Goal: Task Accomplishment & Management: Complete application form

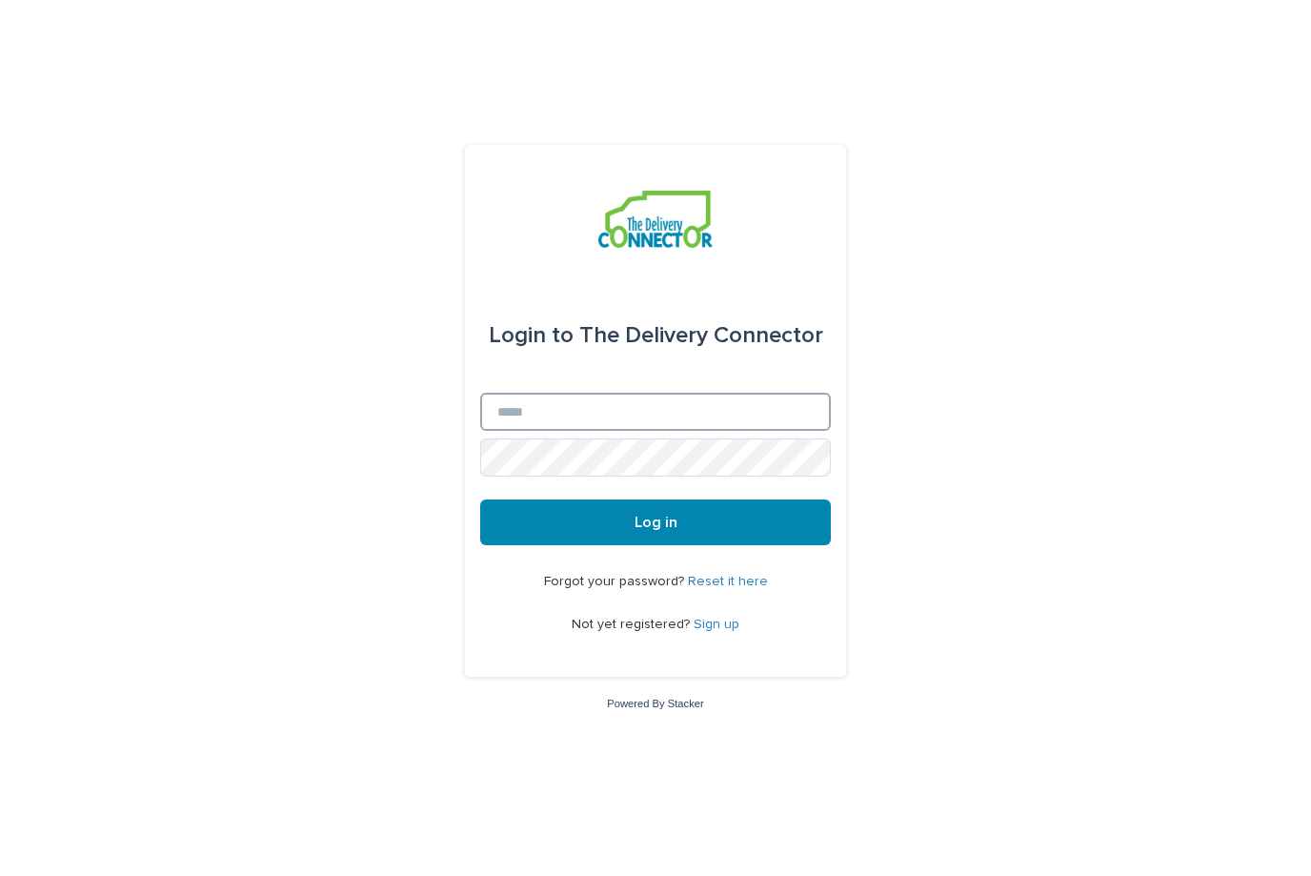
click at [690, 431] on input "Email" at bounding box center [655, 412] width 351 height 38
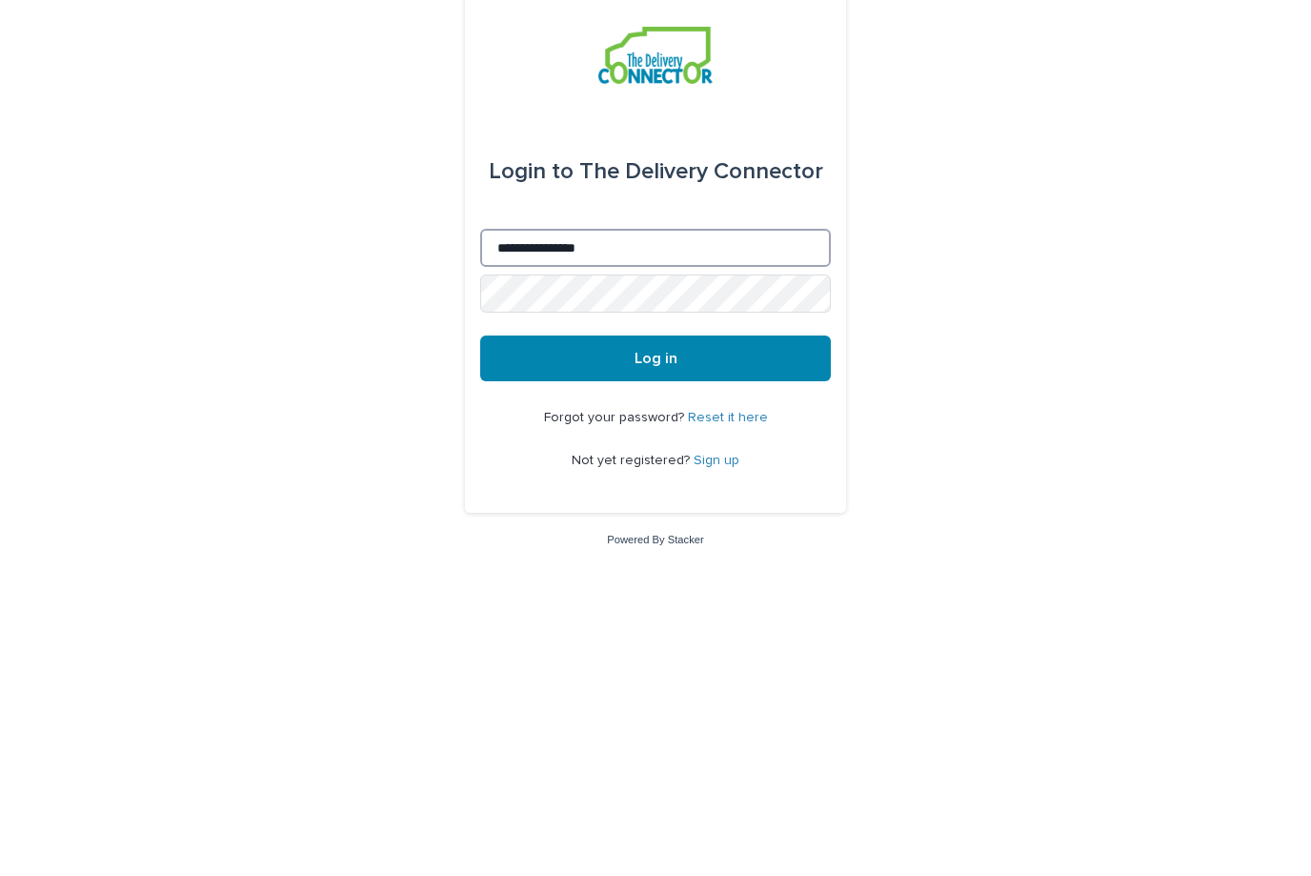
type input "**********"
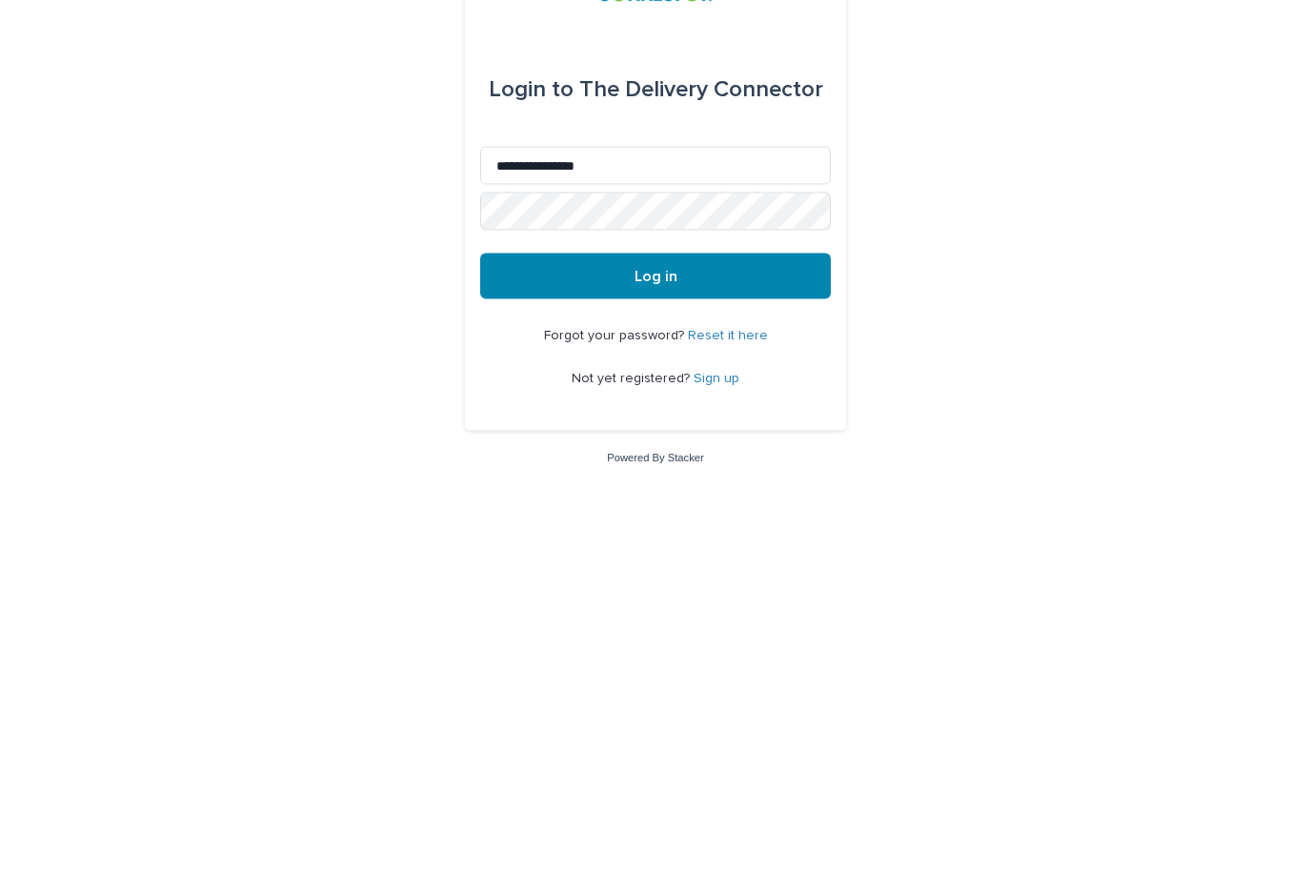
click at [740, 499] on button "Log in" at bounding box center [655, 522] width 351 height 46
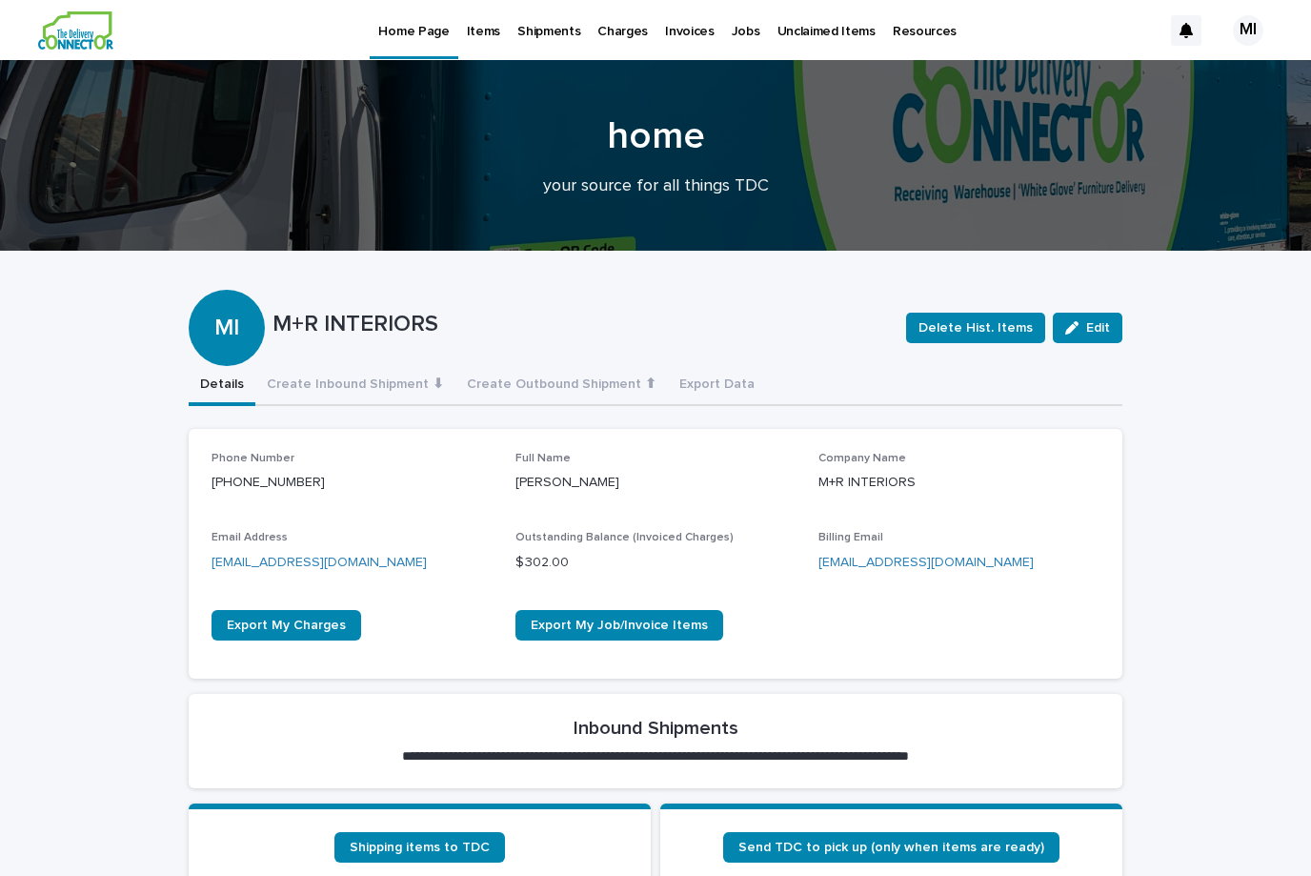
click at [695, 35] on p "Invoices" at bounding box center [690, 20] width 50 height 40
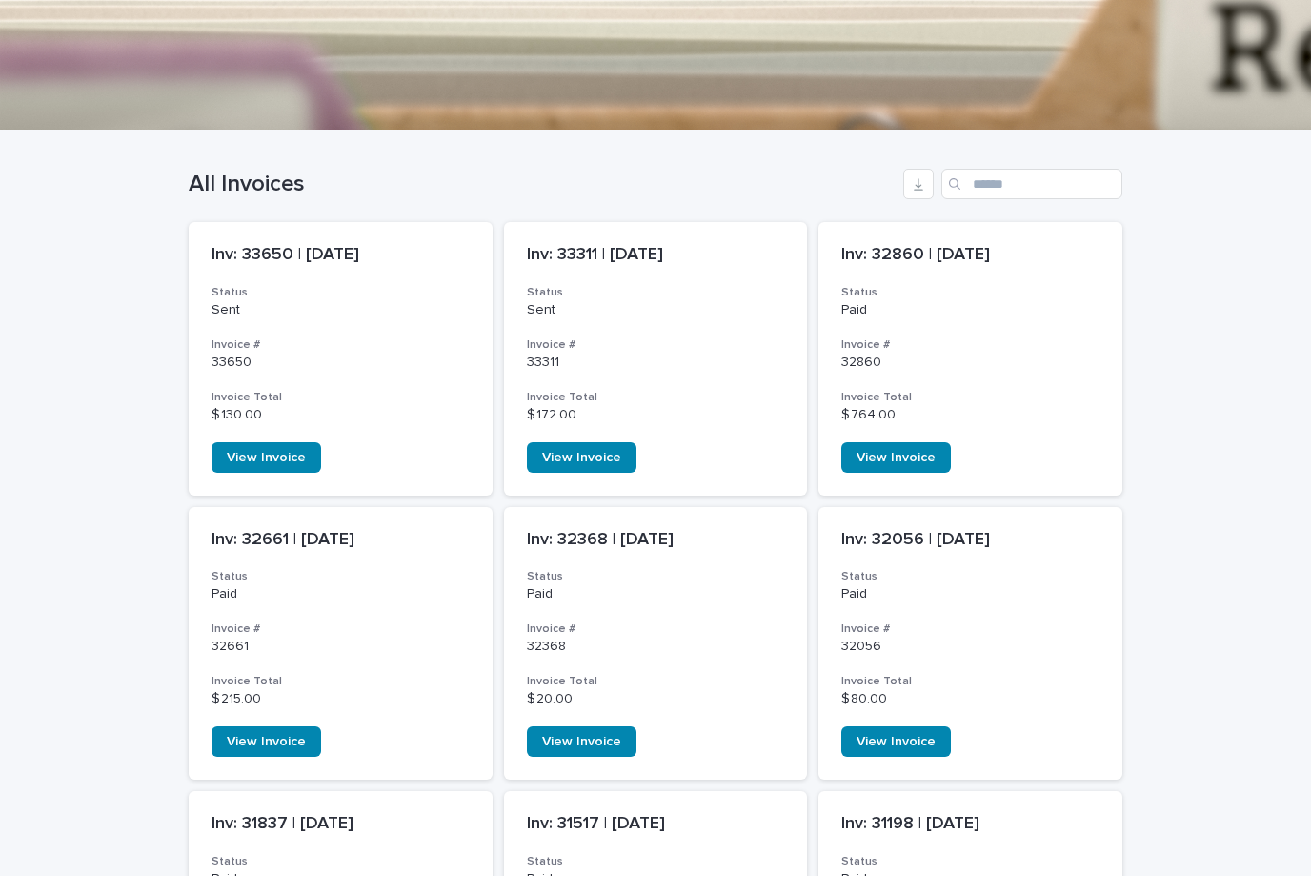
scroll to position [358, 0]
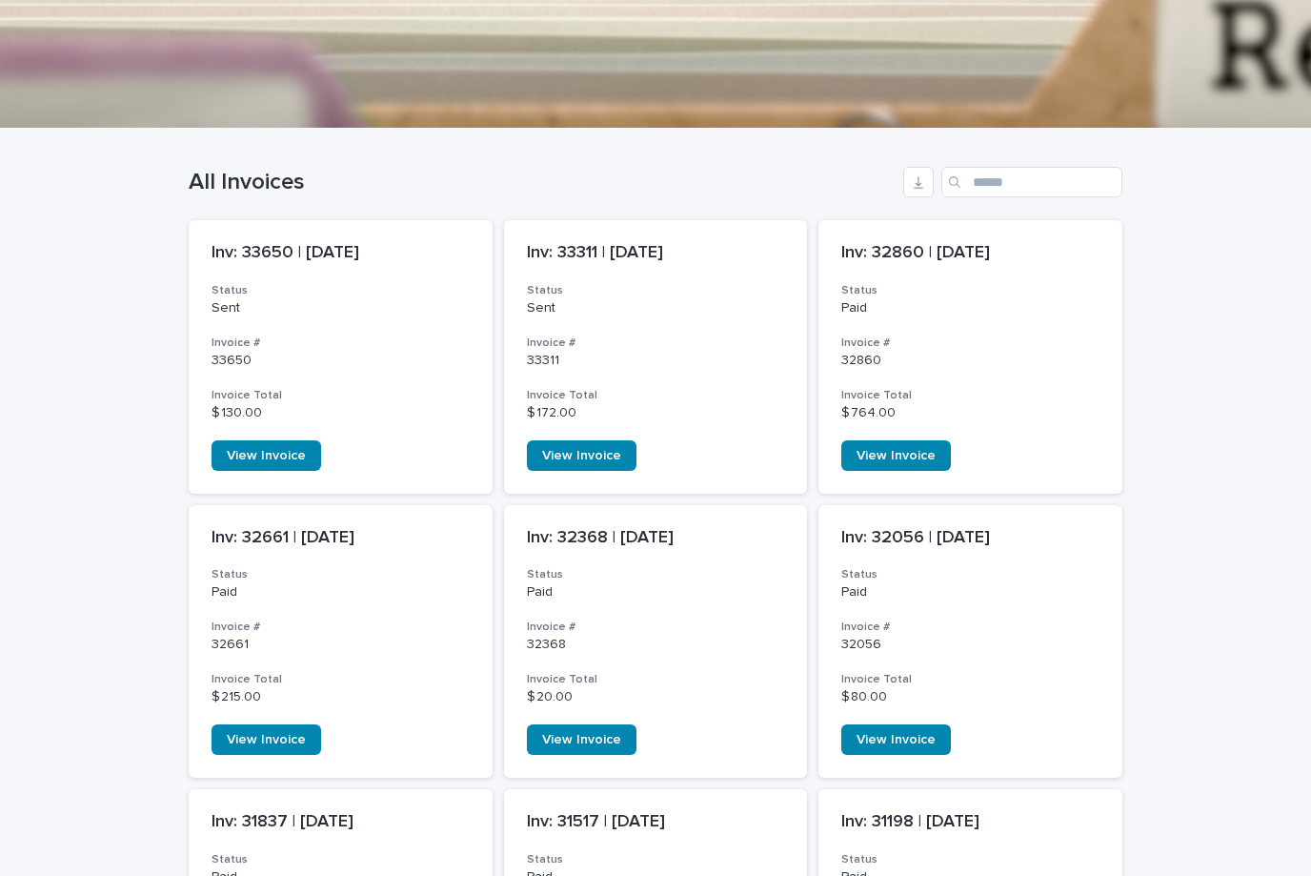
click at [606, 449] on span "View Invoice" at bounding box center [581, 455] width 79 height 13
click at [293, 449] on span "View Invoice" at bounding box center [266, 455] width 79 height 13
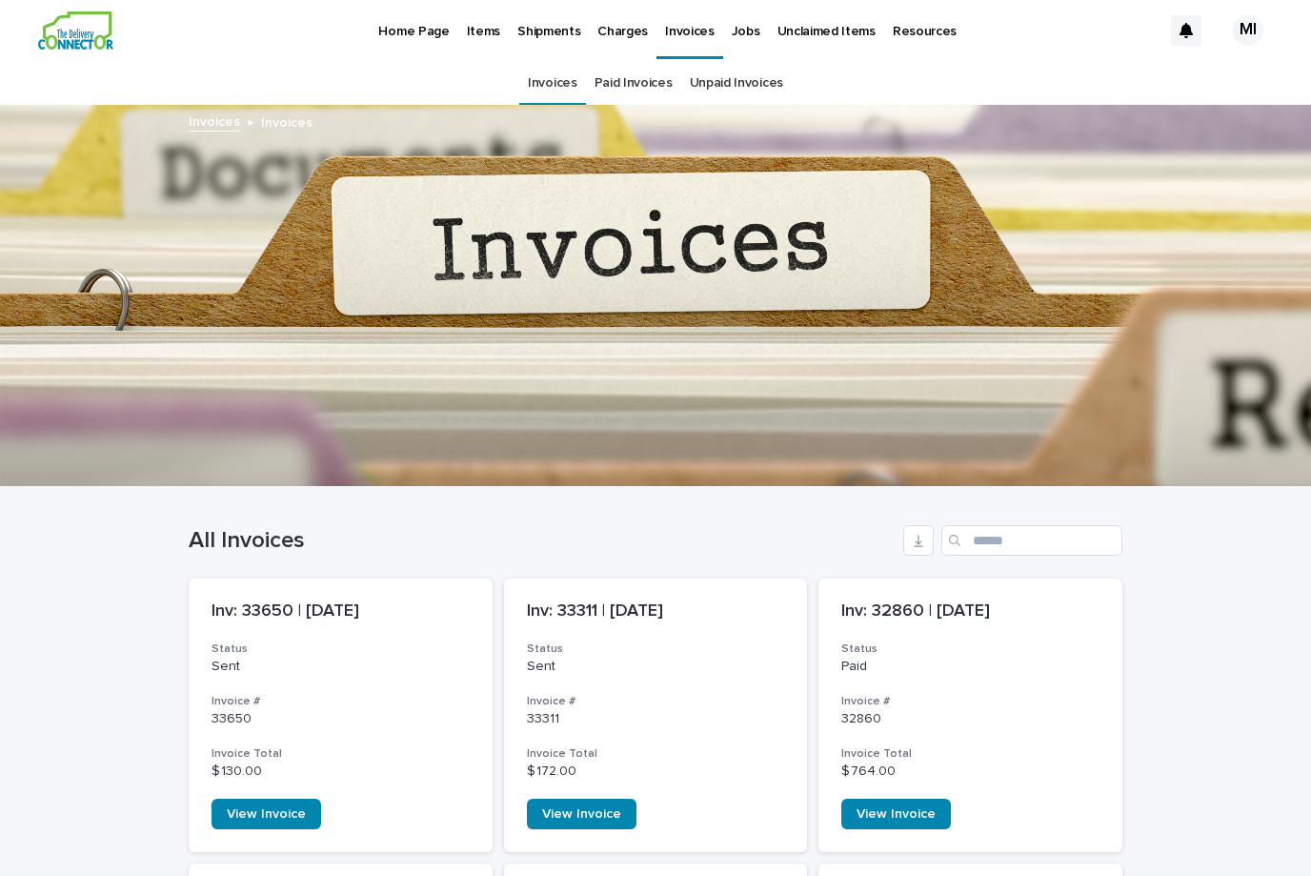
scroll to position [0, 0]
click at [291, 111] on p "Invoices" at bounding box center [286, 121] width 51 height 21
click at [210, 110] on link "Invoices" at bounding box center [214, 121] width 51 height 22
click at [557, 61] on link "Invoices" at bounding box center [553, 83] width 50 height 45
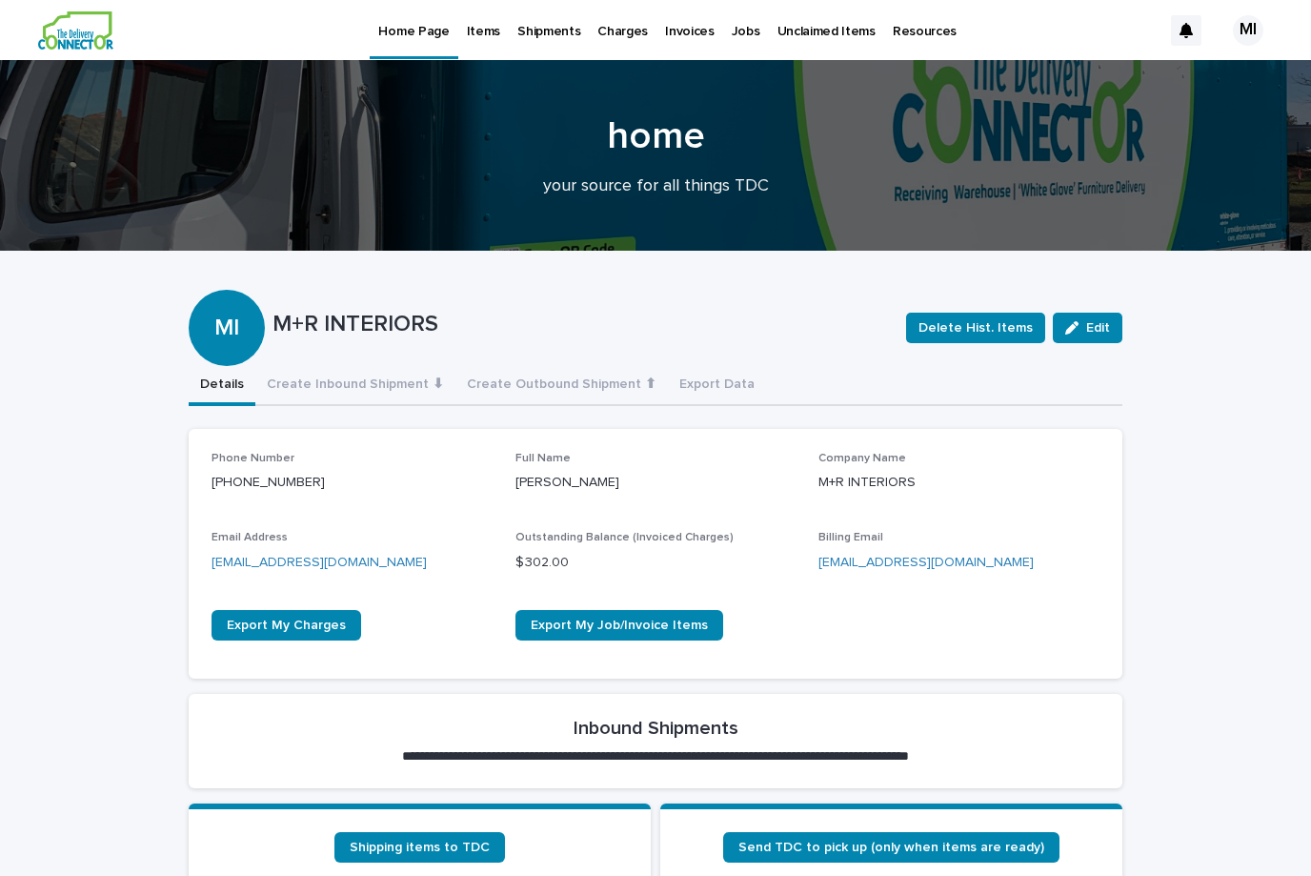
click at [675, 37] on p "Invoices" at bounding box center [690, 20] width 50 height 40
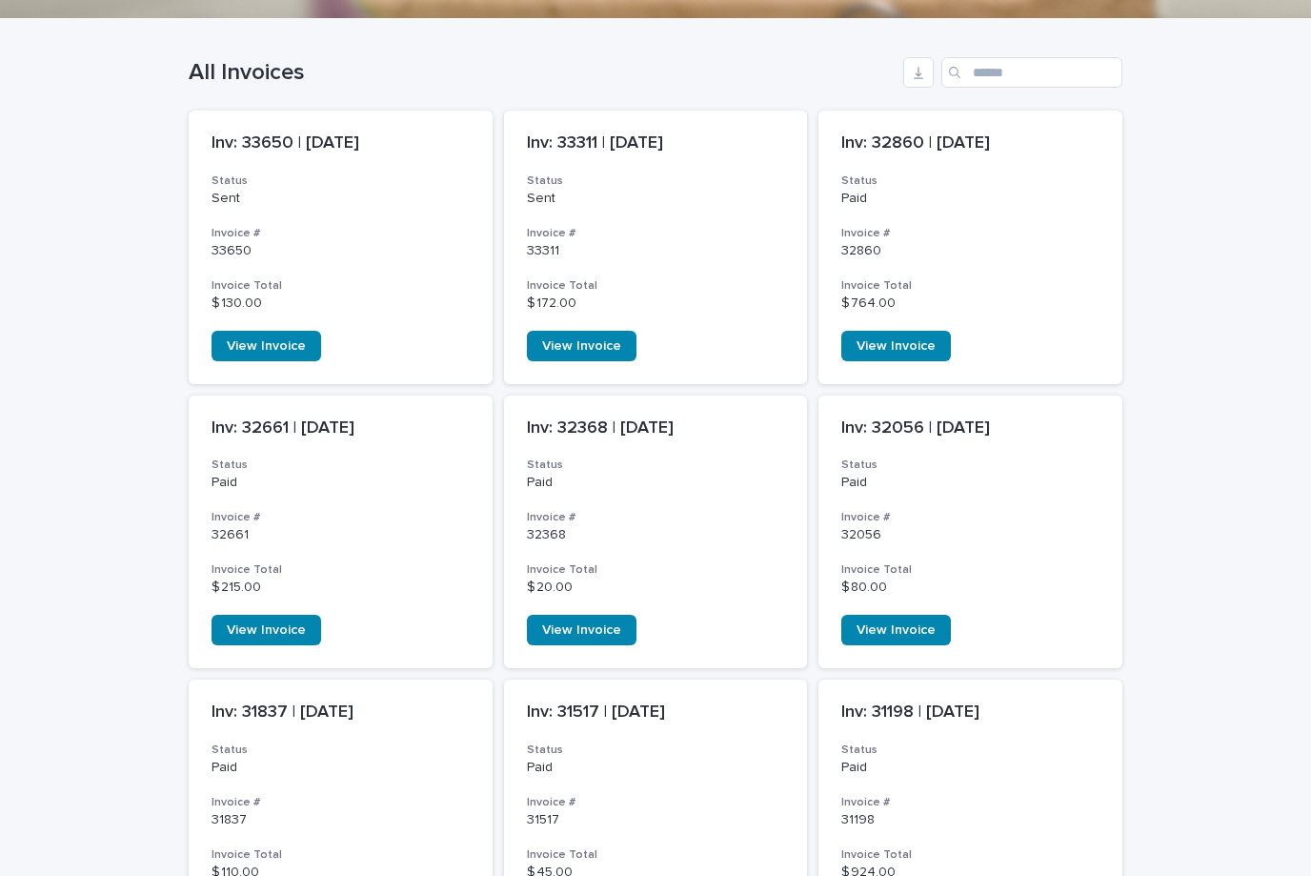
scroll to position [463, 0]
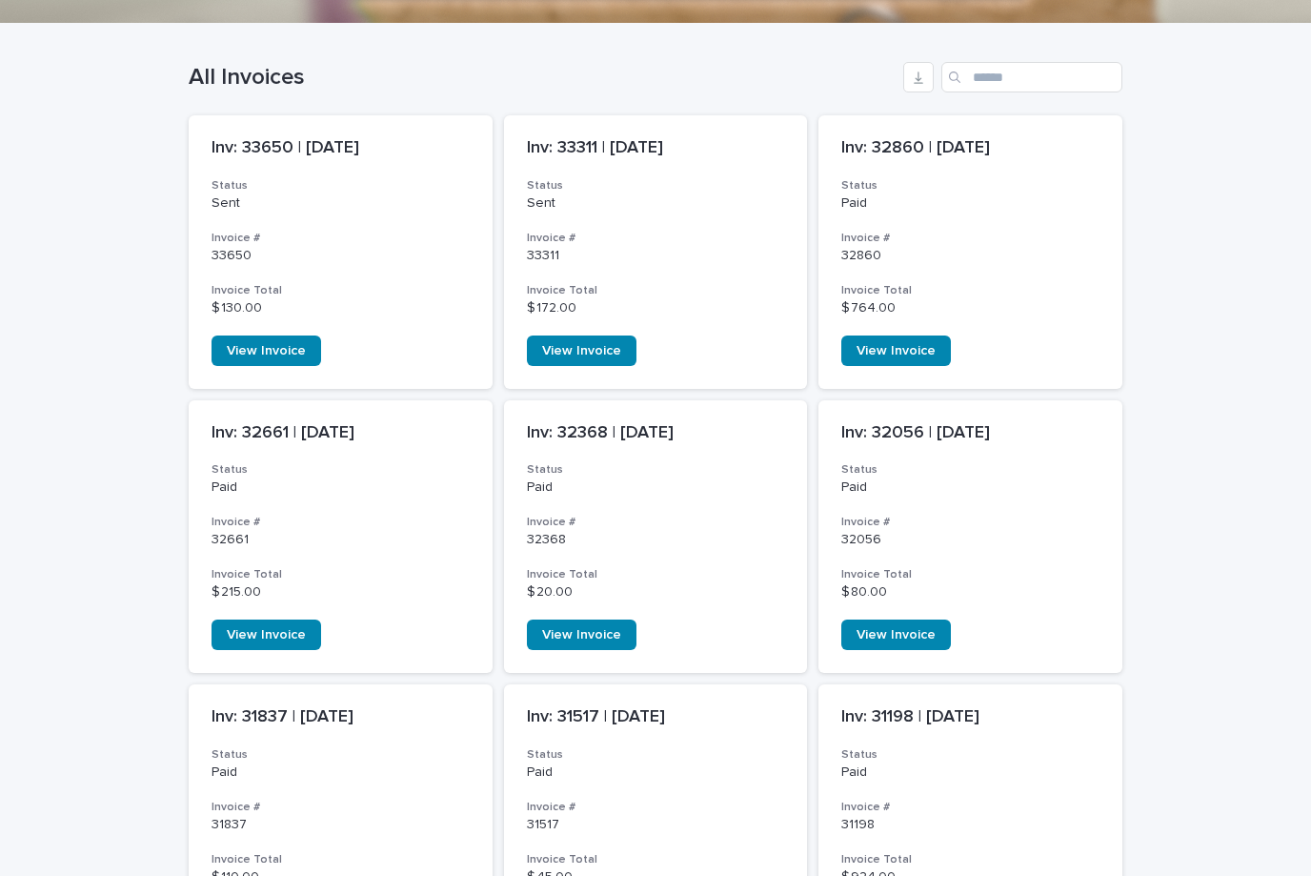
click at [574, 344] on span "View Invoice" at bounding box center [581, 350] width 79 height 13
click at [282, 335] on link "View Invoice" at bounding box center [267, 350] width 110 height 30
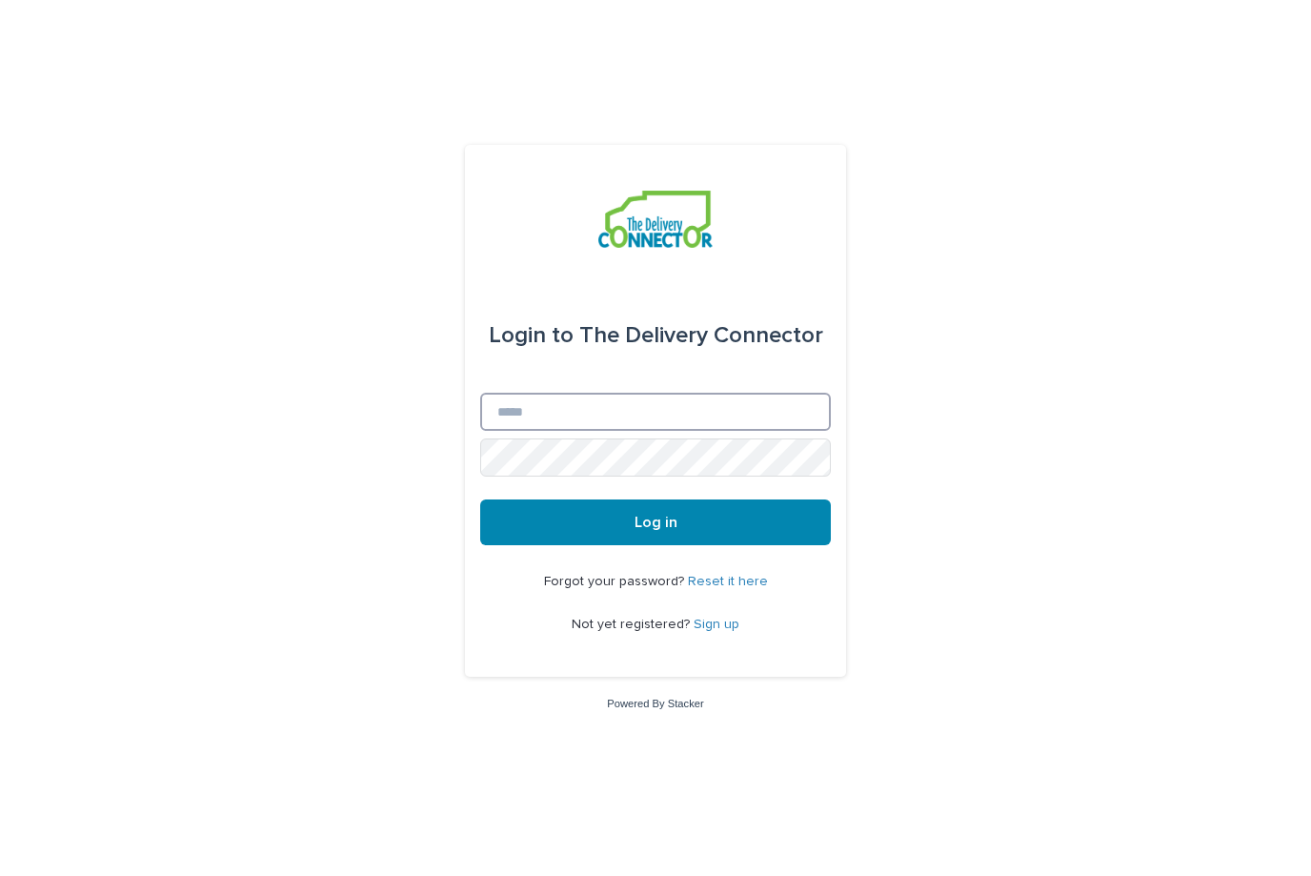
click at [702, 431] on input "Email" at bounding box center [655, 412] width 351 height 38
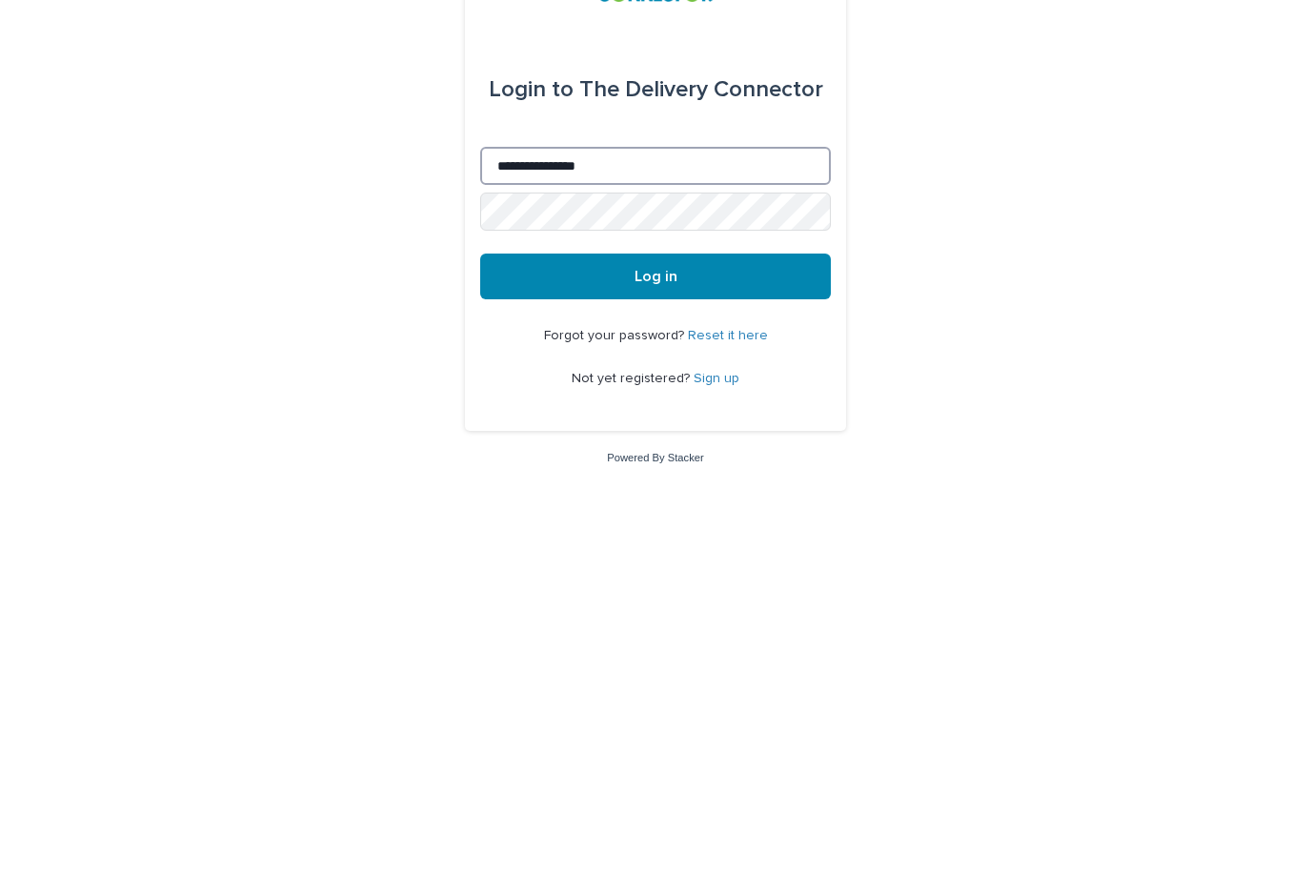
type input "**********"
click at [722, 499] on button "Log in" at bounding box center [655, 522] width 351 height 46
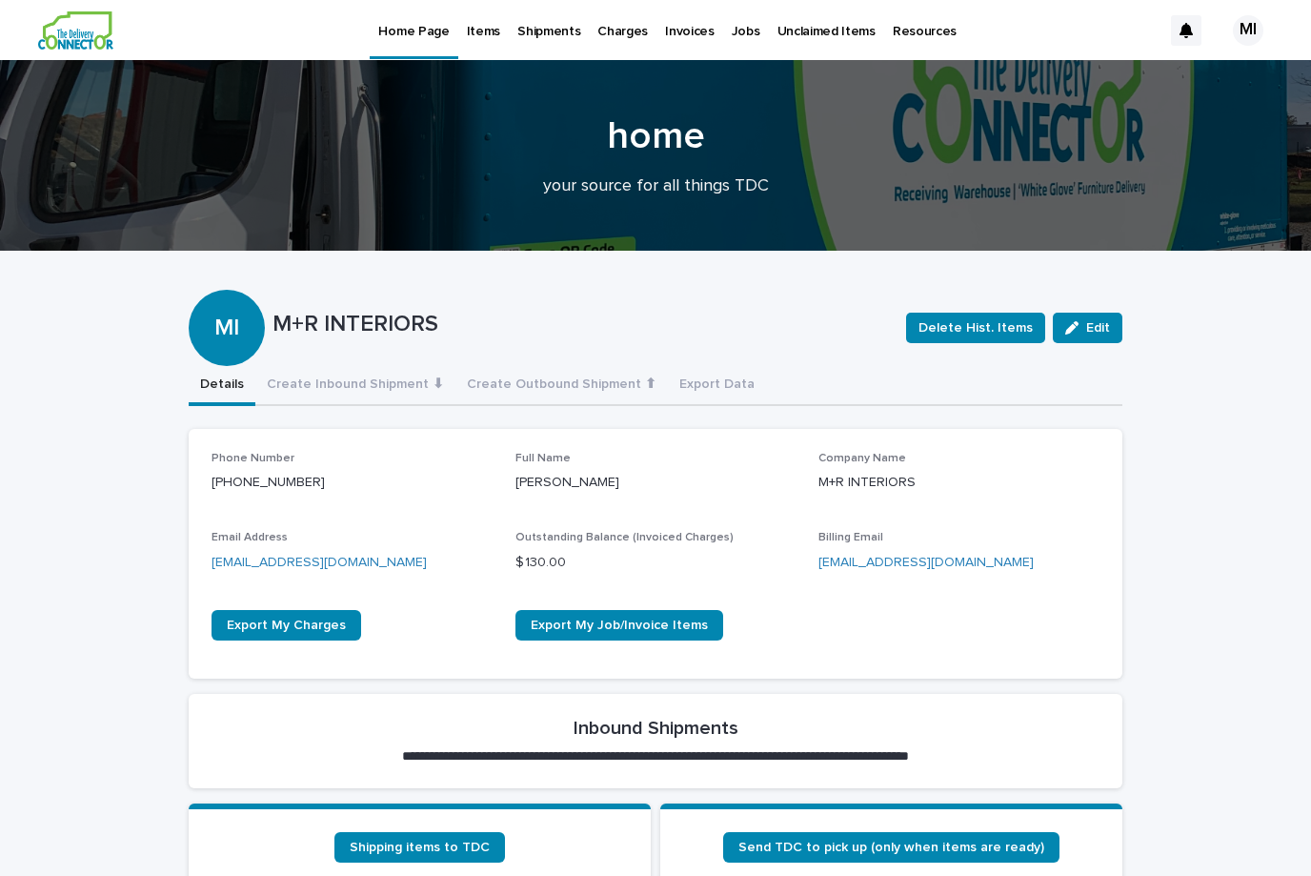
click at [434, 384] on button "Create Inbound Shipment ⬇" at bounding box center [355, 386] width 200 height 40
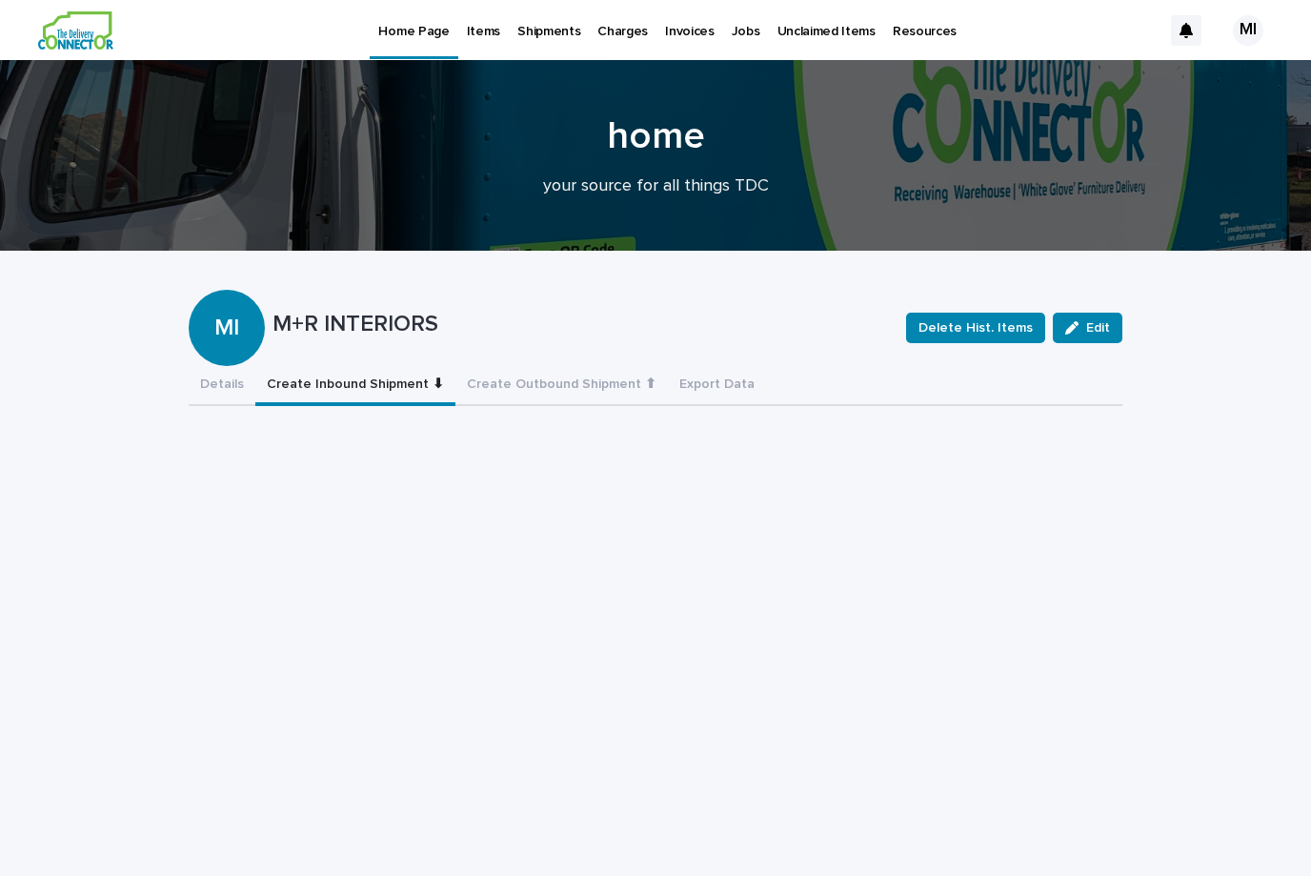
click at [497, 37] on div "Items" at bounding box center [483, 20] width 51 height 40
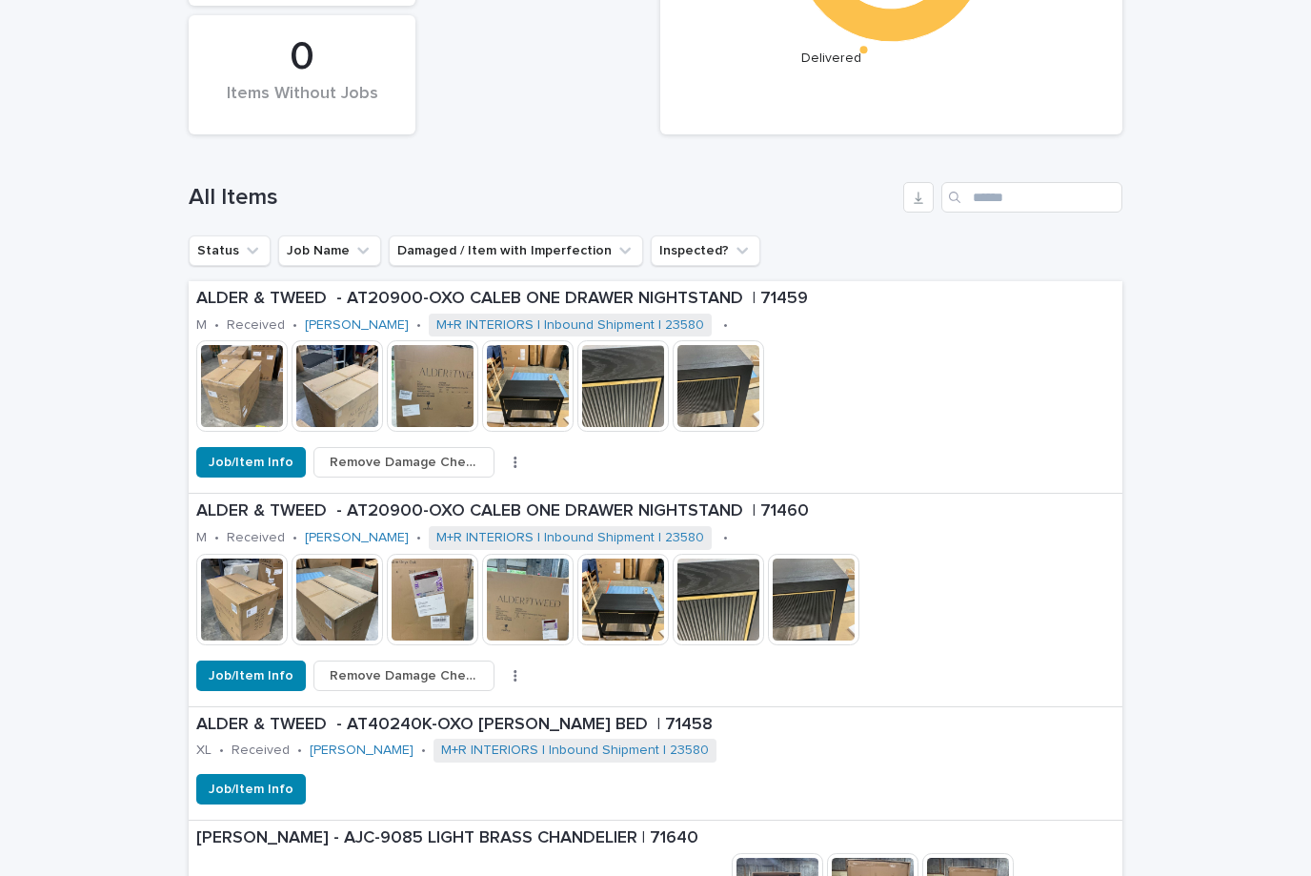
scroll to position [575, 0]
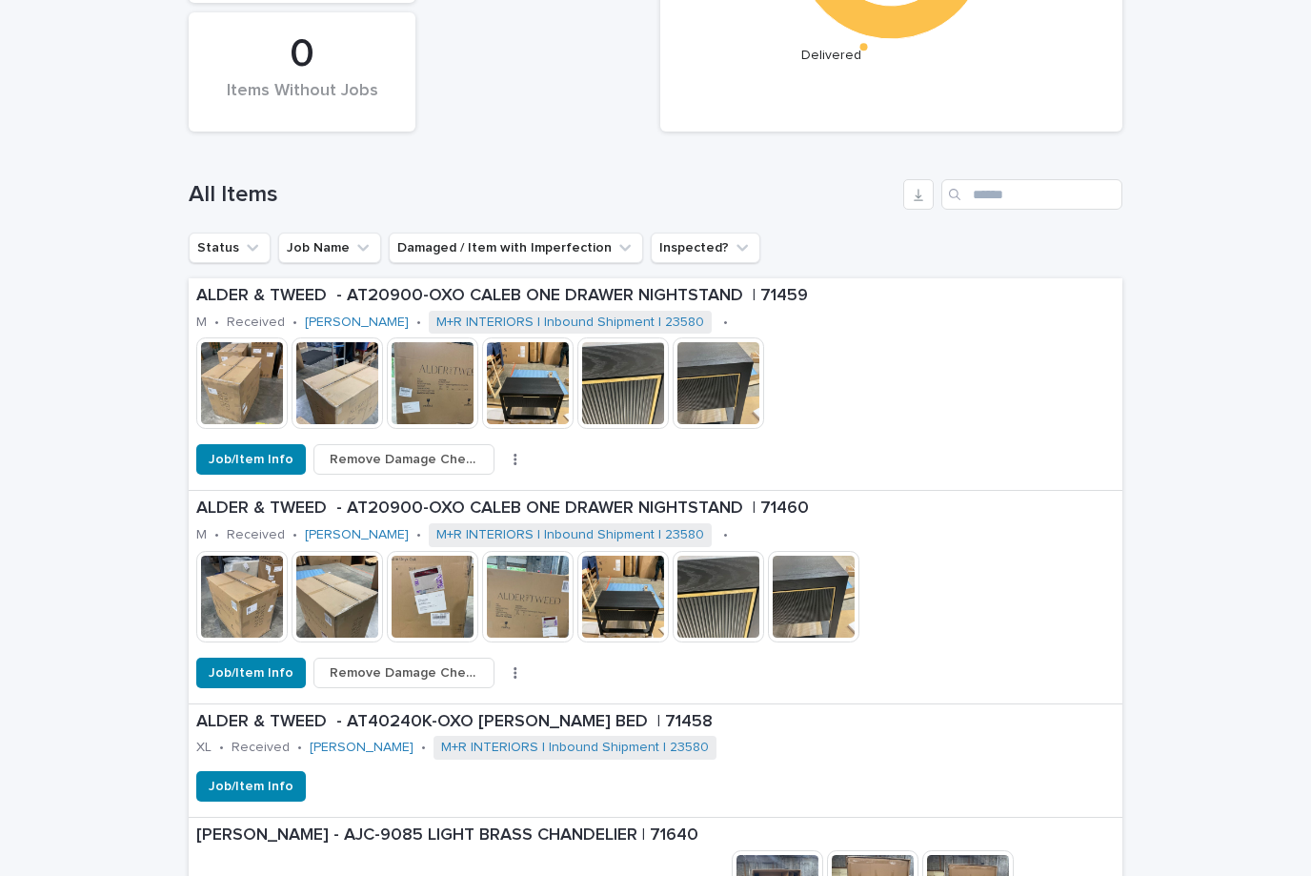
click at [639, 347] on img at bounding box center [623, 382] width 91 height 91
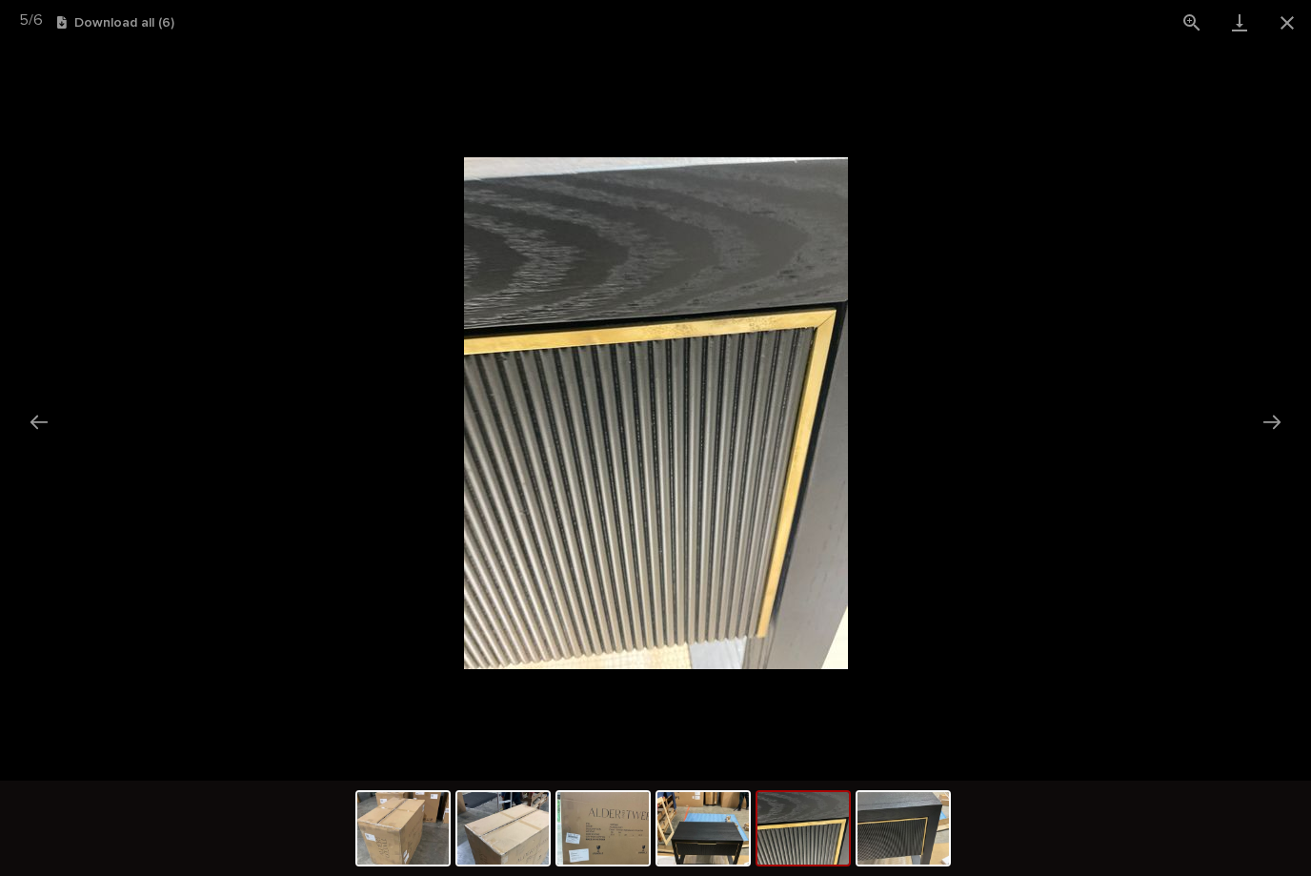
click at [1287, 34] on button "Close gallery" at bounding box center [1288, 22] width 48 height 45
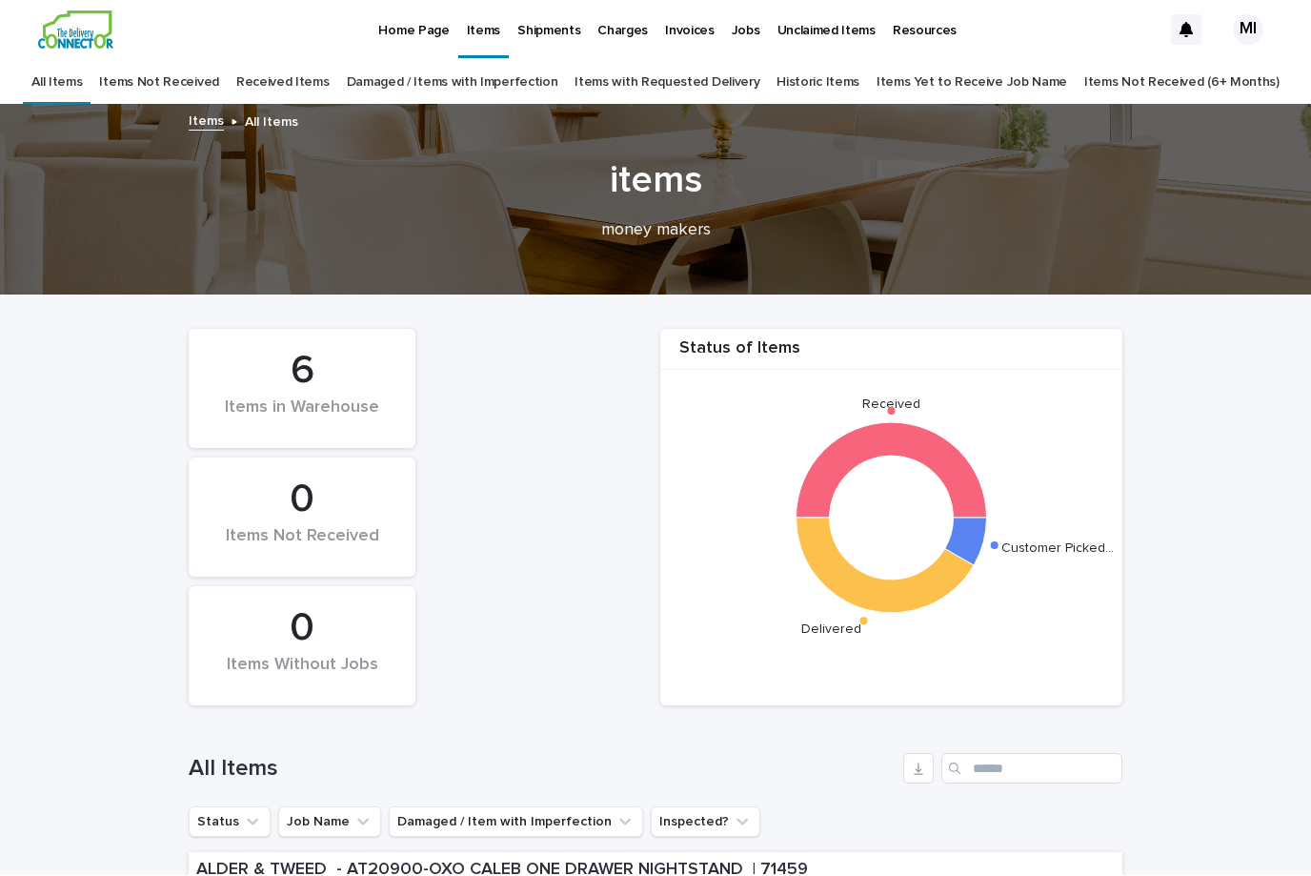
scroll to position [0, 0]
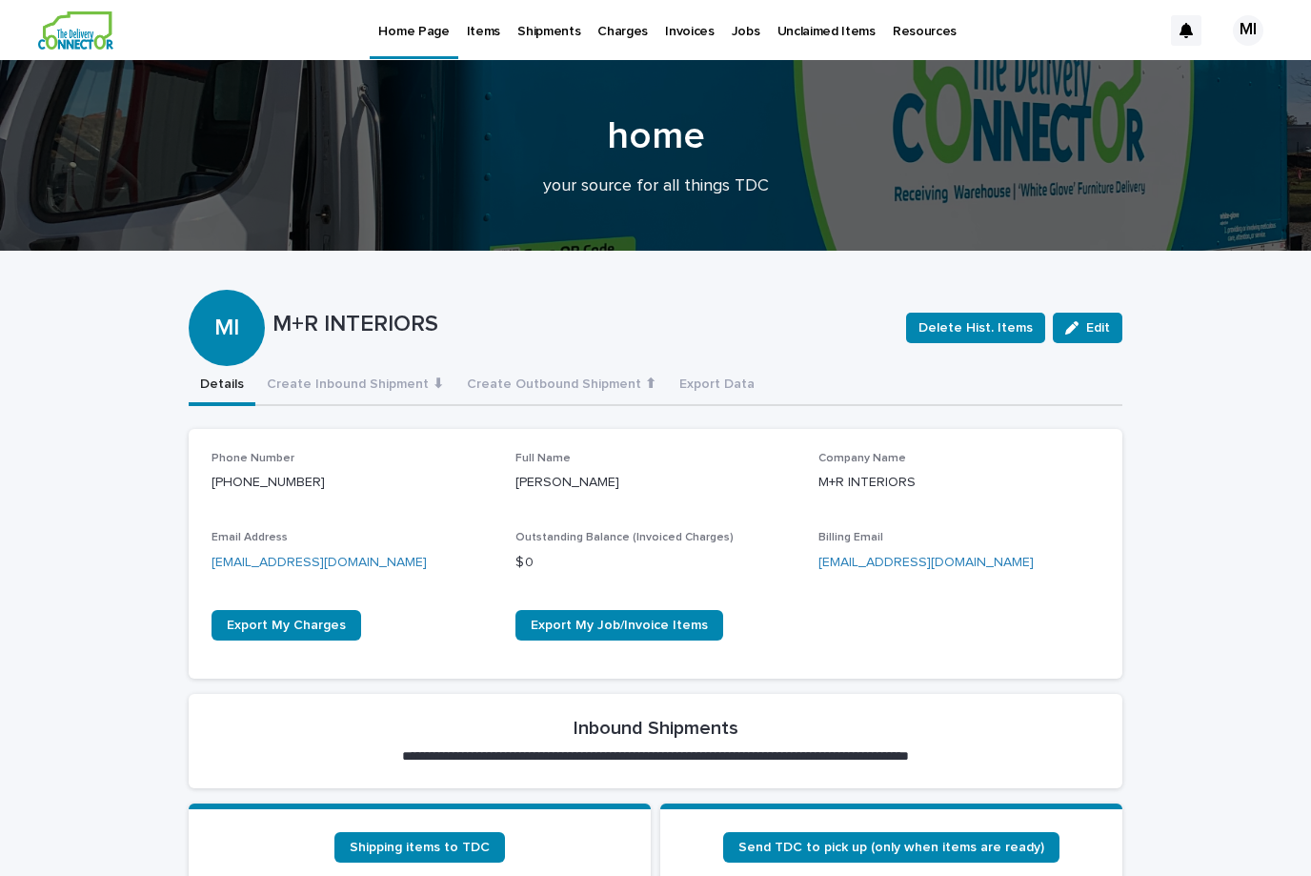
click at [435, 388] on button "Create Inbound Shipment ⬇" at bounding box center [355, 386] width 200 height 40
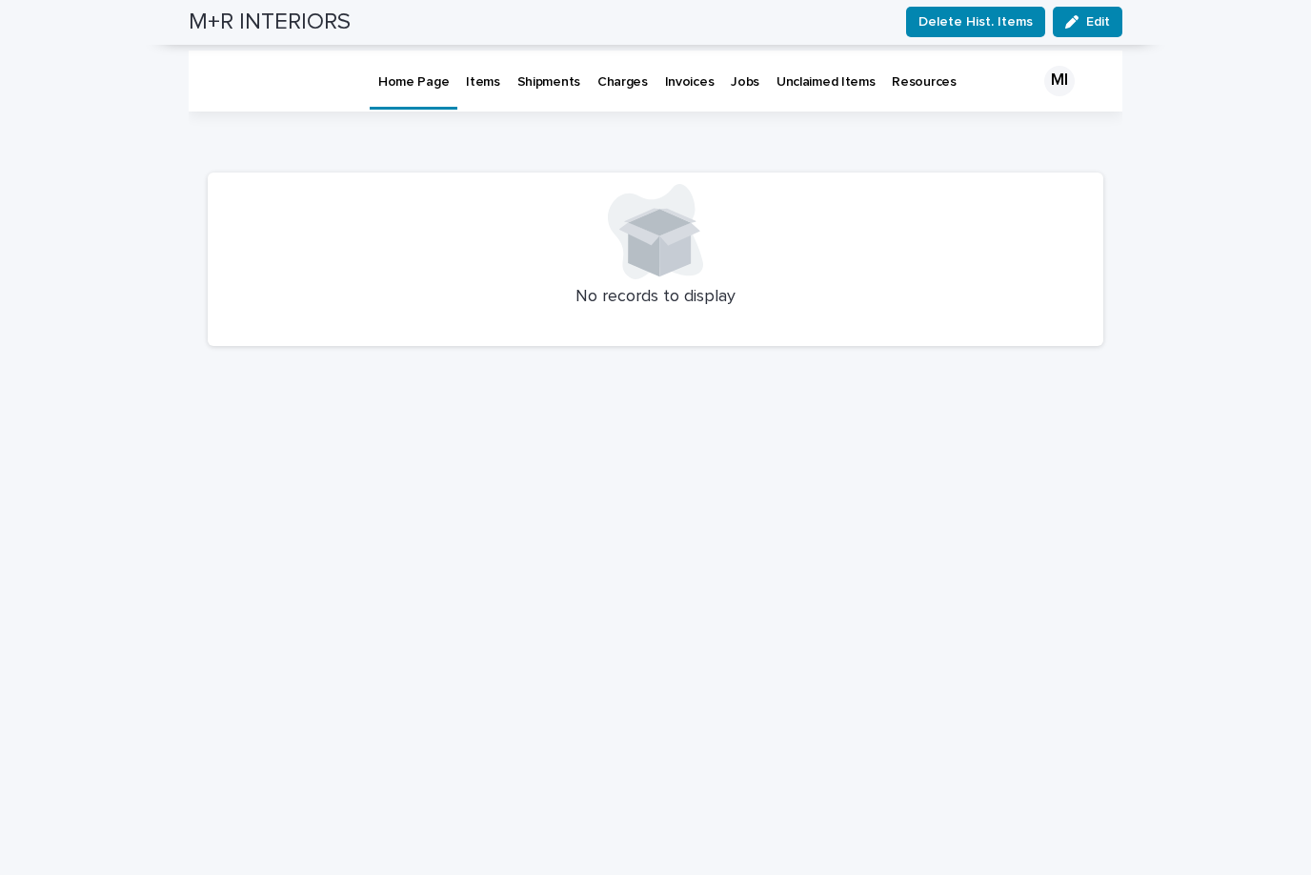
click at [655, 446] on div "Loading... Saving… Loading... Saving… No records to display" at bounding box center [655, 649] width 915 height 1076
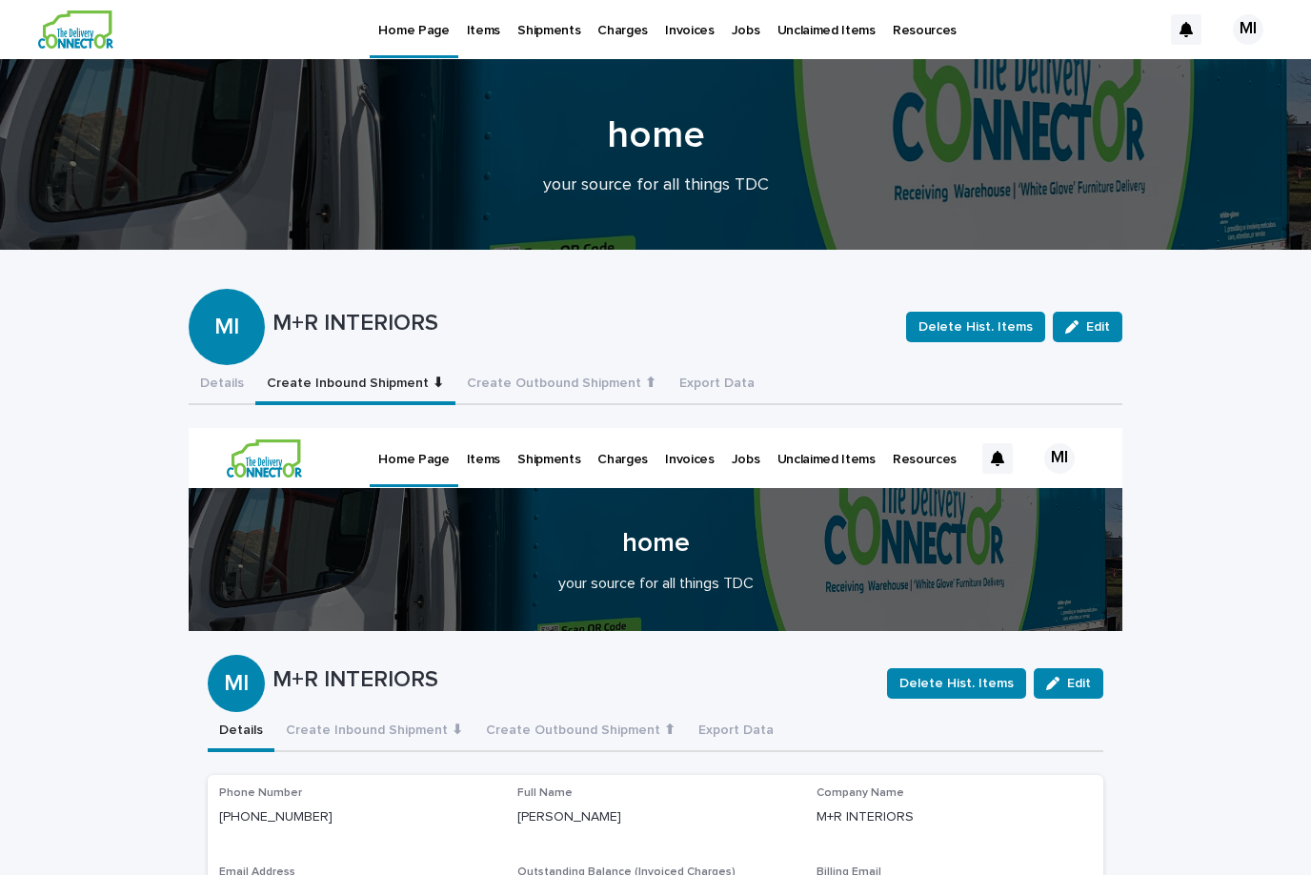
click at [434, 382] on button "Create Inbound Shipment ⬇" at bounding box center [355, 386] width 200 height 40
click at [389, 378] on button "Create Inbound Shipment ⬇" at bounding box center [355, 386] width 200 height 40
click at [436, 390] on button "Create Inbound Shipment ⬇" at bounding box center [355, 386] width 200 height 40
click at [423, 464] on p "Home Page" at bounding box center [413, 448] width 71 height 40
click at [446, 735] on button "Create Inbound Shipment ⬇" at bounding box center [374, 732] width 200 height 40
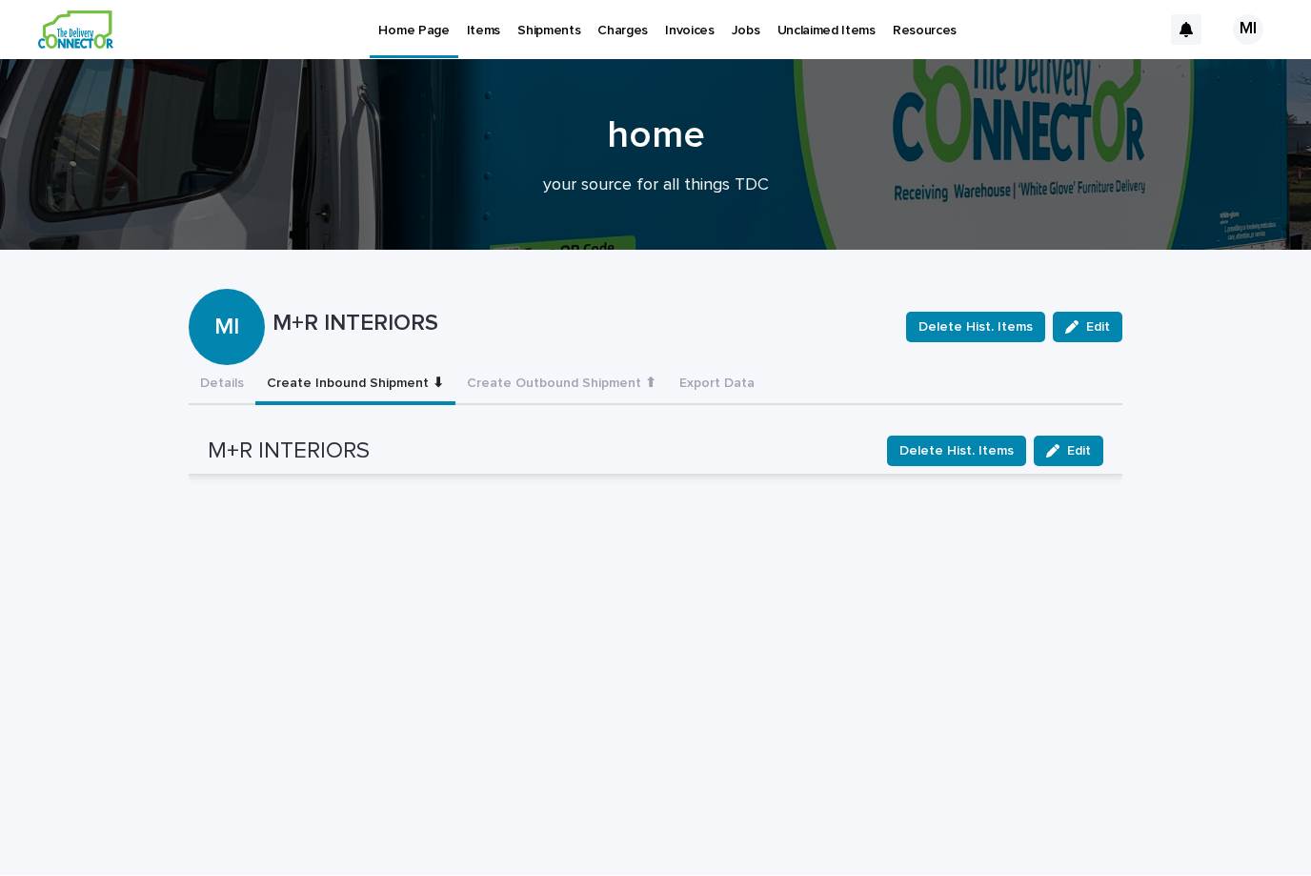
click at [1252, 32] on div "MI" at bounding box center [1248, 30] width 30 height 30
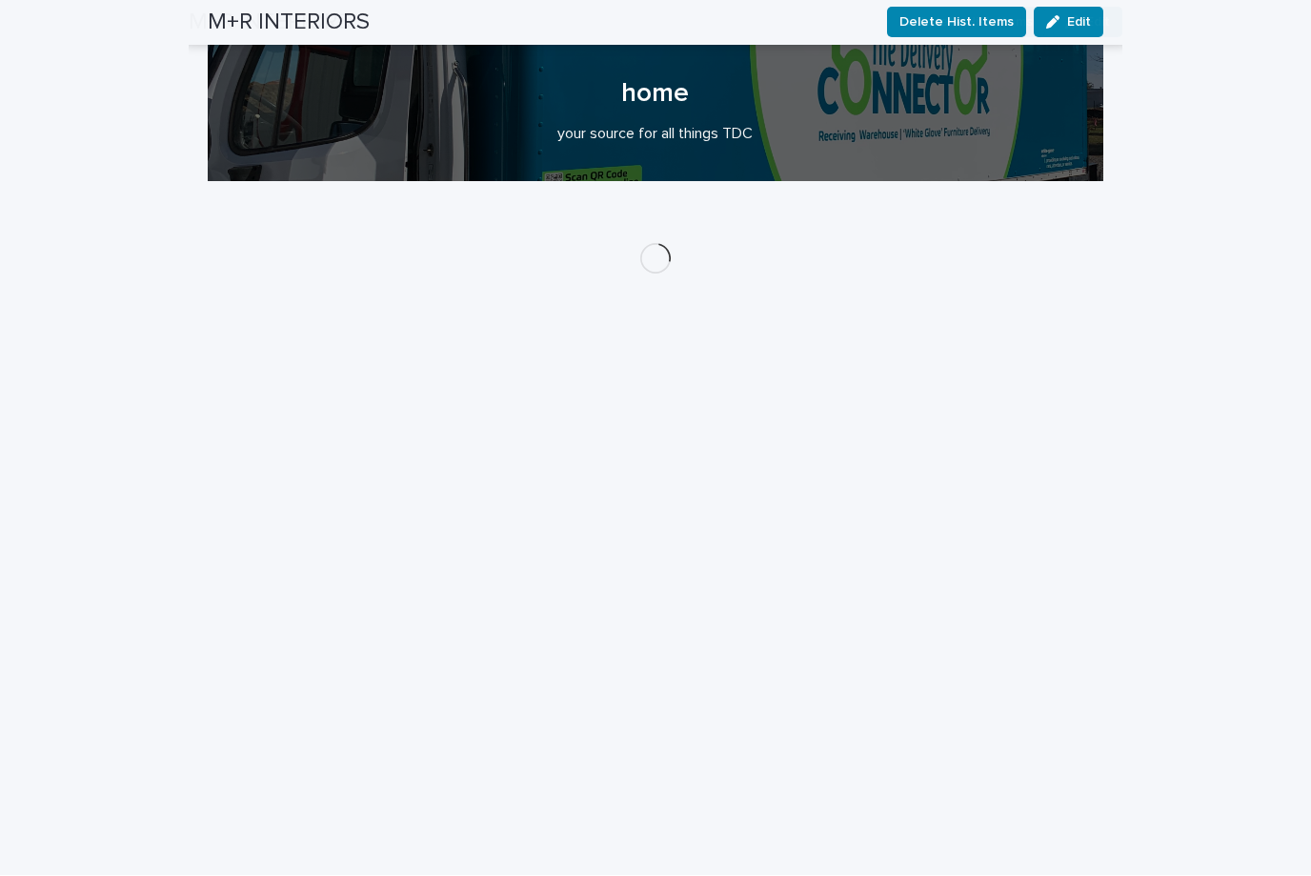
scroll to position [347, 0]
